Goal: Task Accomplishment & Management: Use online tool/utility

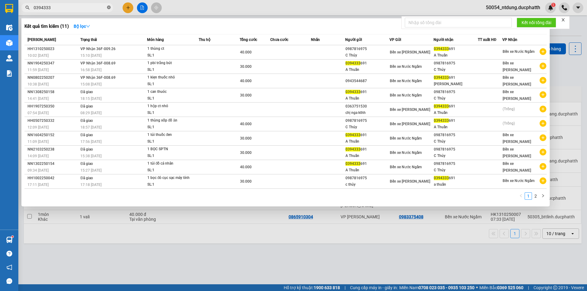
click at [108, 8] on icon "close-circle" at bounding box center [109, 8] width 4 height 4
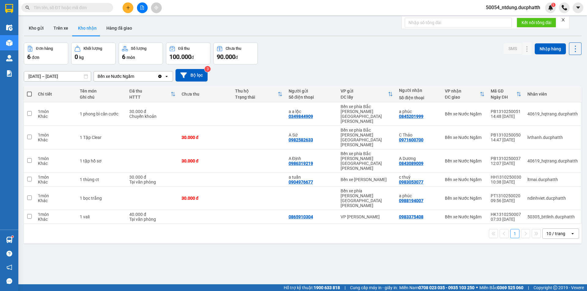
click at [68, 9] on input "text" at bounding box center [70, 7] width 72 height 7
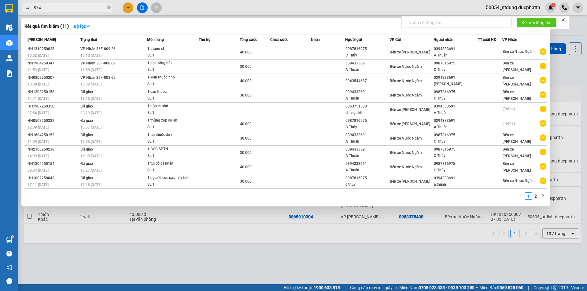
type input "8748"
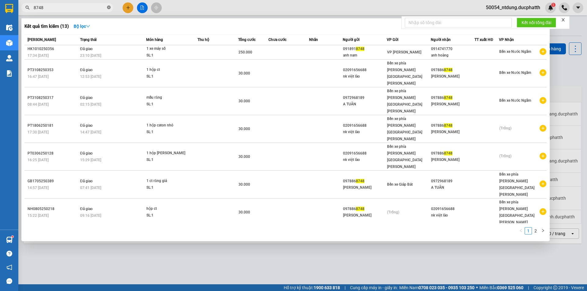
click at [107, 6] on icon "close-circle" at bounding box center [109, 8] width 4 height 4
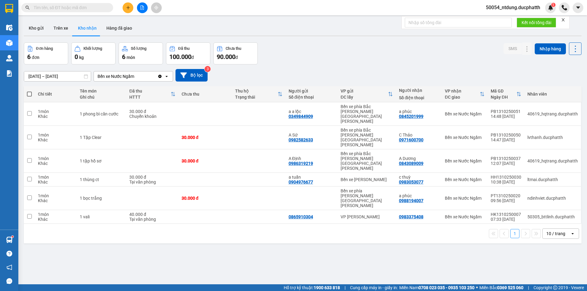
click at [59, 6] on input "text" at bounding box center [70, 7] width 72 height 7
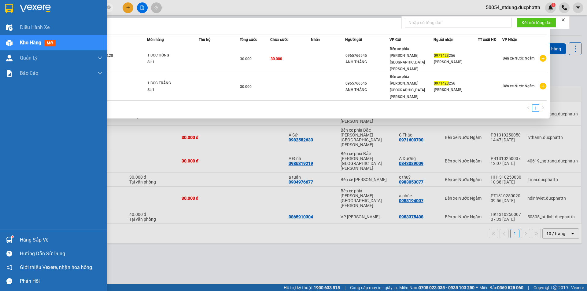
type input "0971423"
click at [36, 244] on div "Hàng sắp về" at bounding box center [61, 240] width 83 height 9
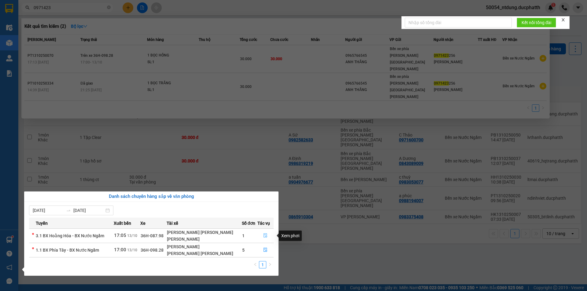
click at [265, 237] on icon "file-done" at bounding box center [266, 236] width 4 height 4
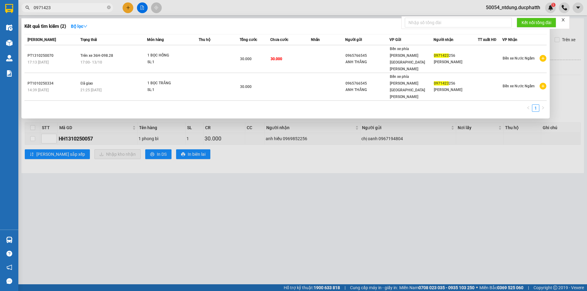
click at [29, 140] on div at bounding box center [293, 145] width 587 height 291
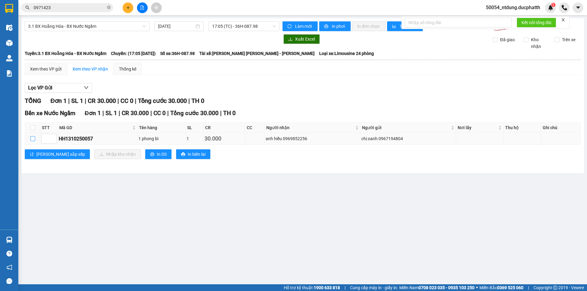
click at [35, 141] on input "checkbox" at bounding box center [32, 138] width 5 height 5
checkbox input "true"
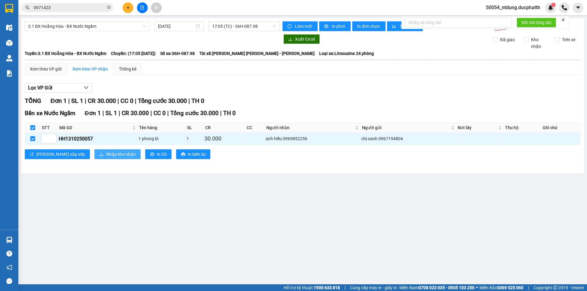
click at [106, 152] on span "Nhập kho nhận" at bounding box center [121, 154] width 30 height 7
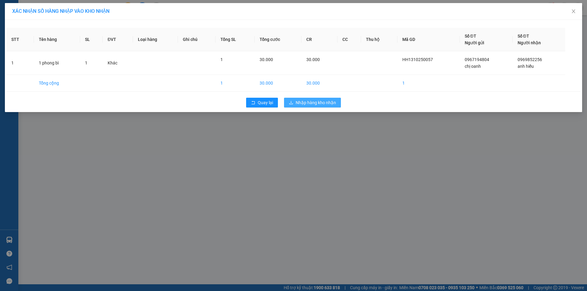
click at [321, 102] on span "Nhập hàng kho nhận" at bounding box center [316, 102] width 40 height 7
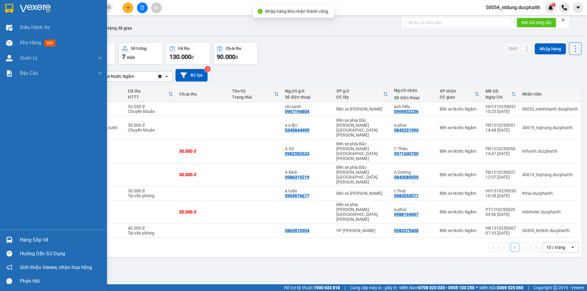
click at [29, 237] on div "Hàng sắp về" at bounding box center [61, 240] width 83 height 9
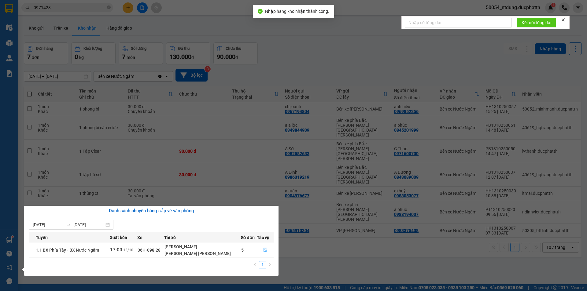
click at [265, 249] on icon "file-done" at bounding box center [265, 250] width 4 height 4
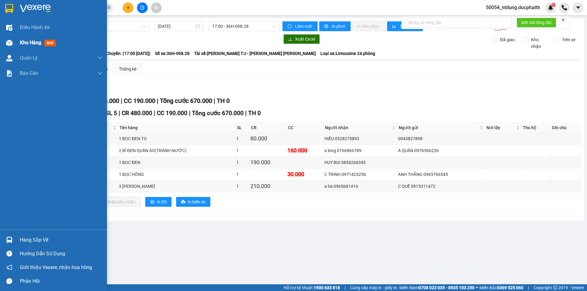
click at [20, 41] on div "Kho hàng mới" at bounding box center [53, 42] width 107 height 15
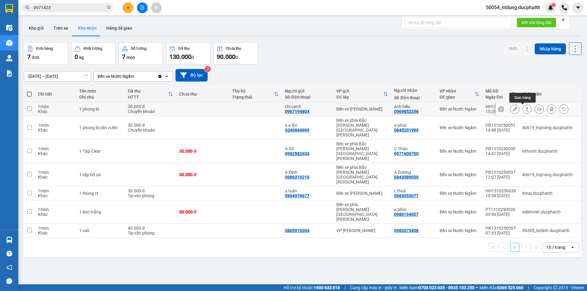
click at [525, 109] on icon at bounding box center [527, 109] width 4 height 4
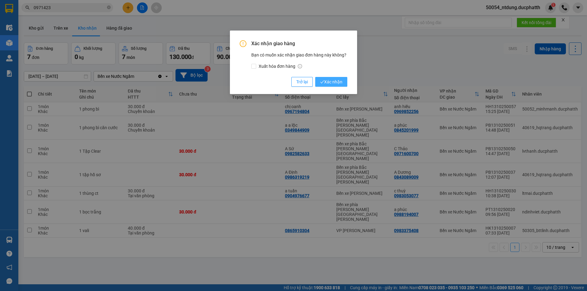
click at [342, 83] on span "Xác nhận" at bounding box center [331, 82] width 22 height 7
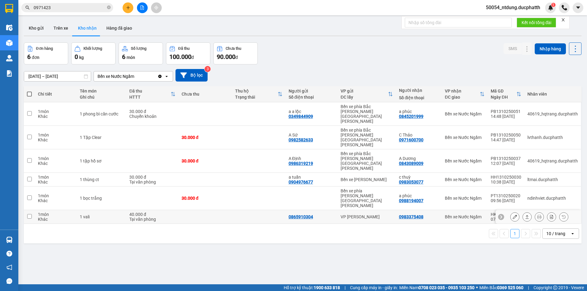
scroll to position [28, 0]
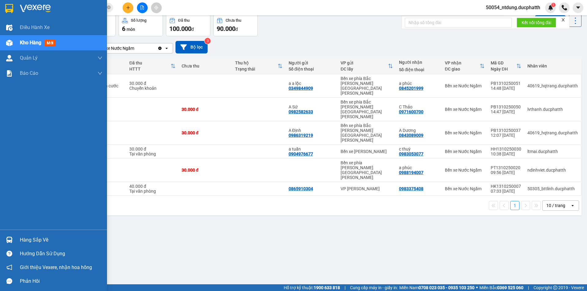
click at [28, 240] on div "Hàng sắp về" at bounding box center [61, 240] width 83 height 9
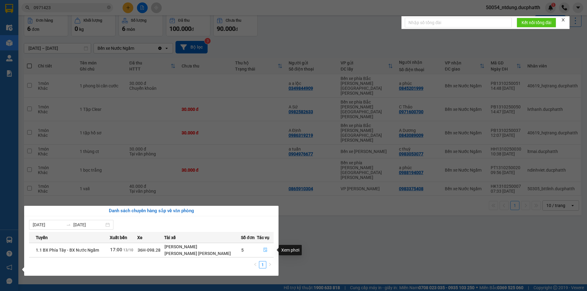
click at [263, 249] on icon "file-done" at bounding box center [265, 250] width 4 height 4
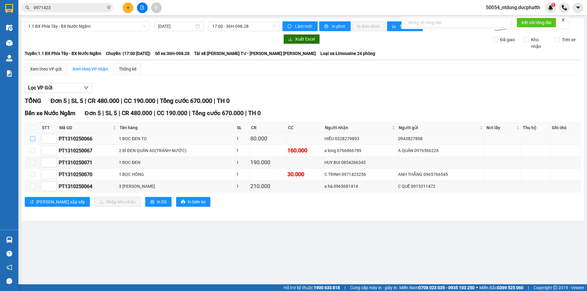
click at [31, 137] on input "checkbox" at bounding box center [32, 138] width 5 height 5
checkbox input "true"
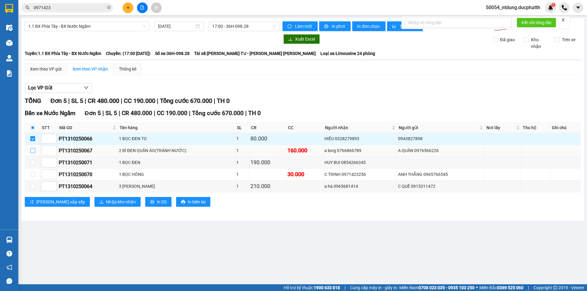
click at [35, 150] on input "checkbox" at bounding box center [32, 150] width 5 height 5
checkbox input "true"
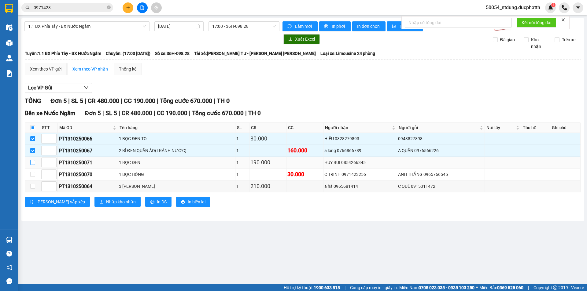
click at [34, 160] on label at bounding box center [32, 162] width 5 height 7
click at [34, 160] on input "checkbox" at bounding box center [32, 162] width 5 height 5
checkbox input "true"
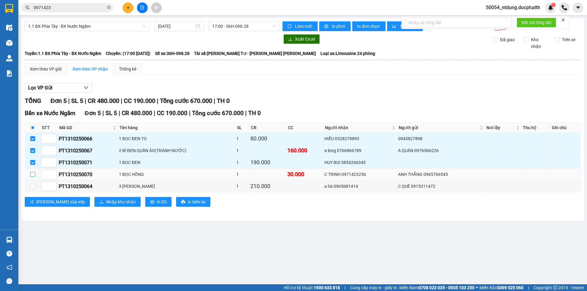
click at [30, 173] on td at bounding box center [32, 175] width 15 height 12
click at [32, 188] on input "checkbox" at bounding box center [32, 186] width 5 height 5
checkbox input "true"
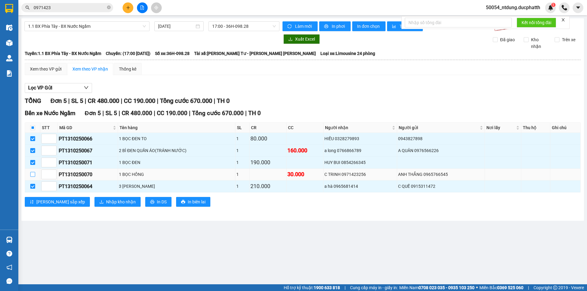
click at [31, 175] on input "checkbox" at bounding box center [32, 174] width 5 height 5
checkbox input "true"
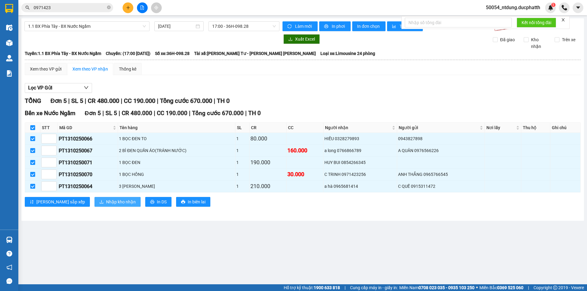
click at [106, 202] on span "Nhập kho nhận" at bounding box center [121, 202] width 30 height 7
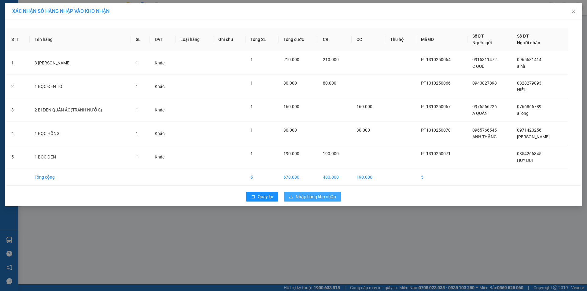
click at [314, 196] on span "Nhập hàng kho nhận" at bounding box center [316, 196] width 40 height 7
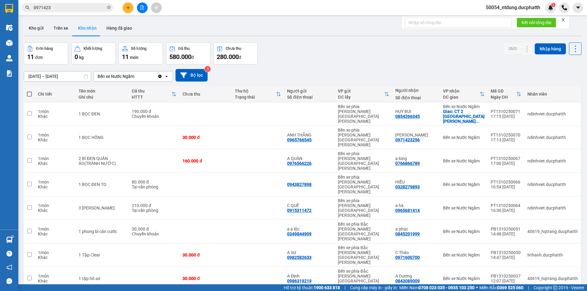
click at [500, 6] on span "50054_ntdung.ducphatth" at bounding box center [513, 8] width 64 height 8
click at [498, 19] on span "Đăng xuất" at bounding box center [515, 19] width 52 height 7
